Goal: Book appointment/travel/reservation

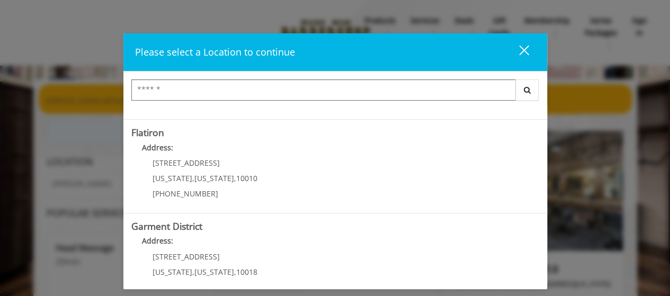
scroll to position [277, 0]
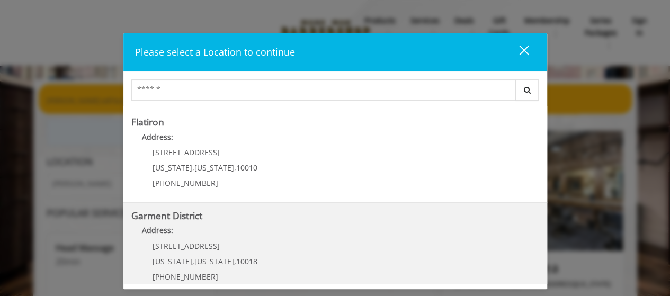
click at [154, 238] on District "Address:" at bounding box center [335, 233] width 408 height 17
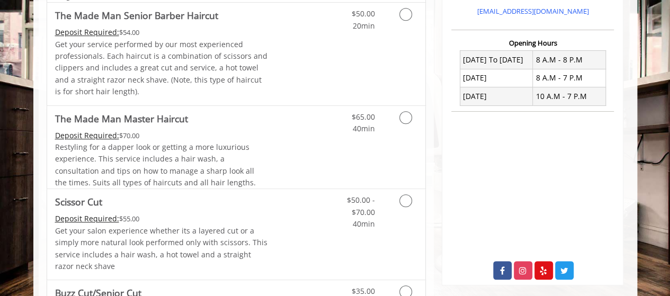
scroll to position [361, 0]
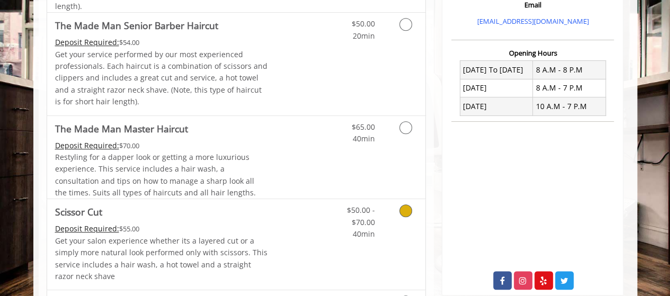
click at [407, 211] on icon "Grooming services" at bounding box center [405, 210] width 13 height 13
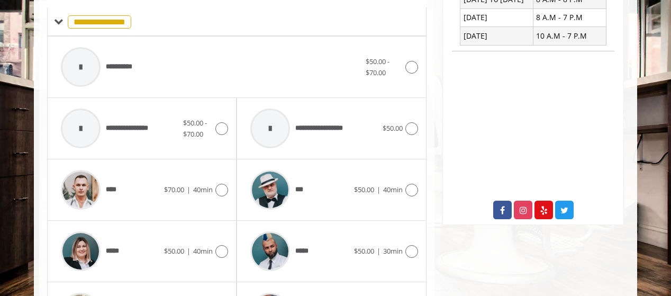
scroll to position [454, 0]
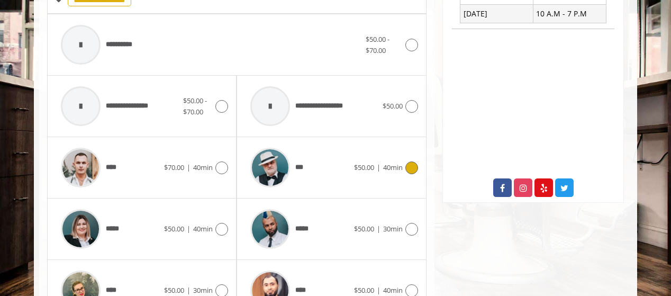
click at [413, 163] on icon at bounding box center [412, 167] width 13 height 13
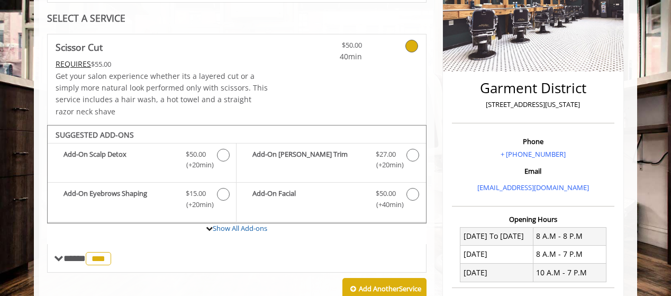
scroll to position [0, 0]
